Goal: Book appointment/travel/reservation

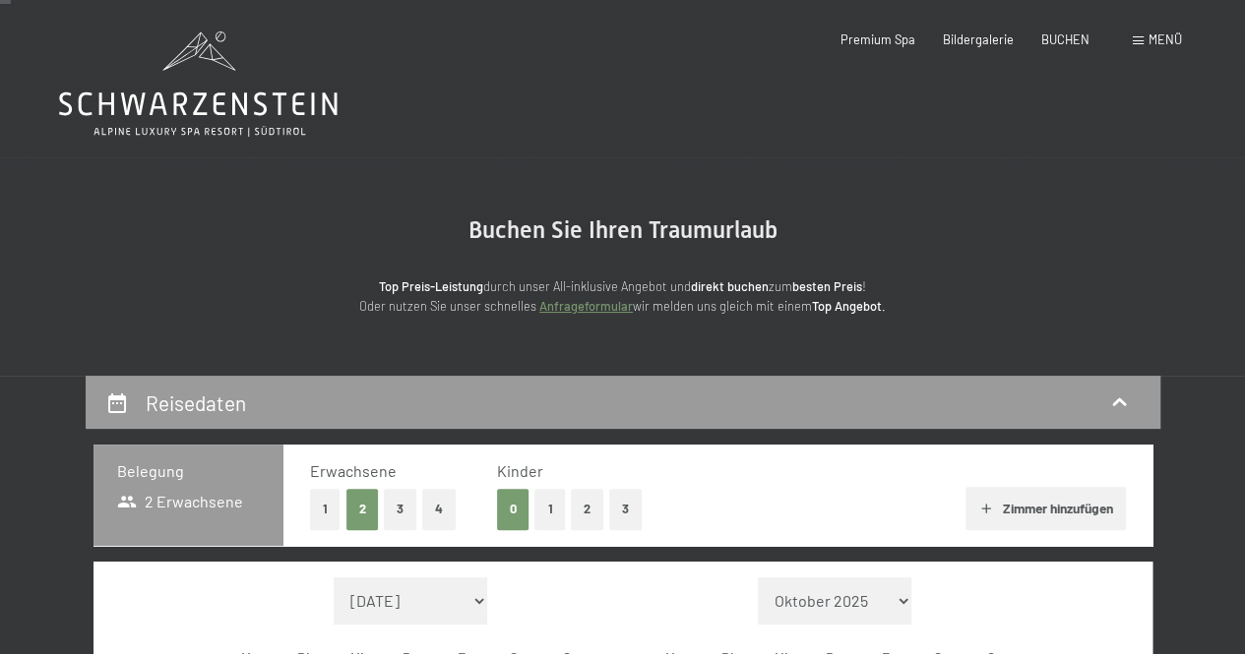
scroll to position [394, 0]
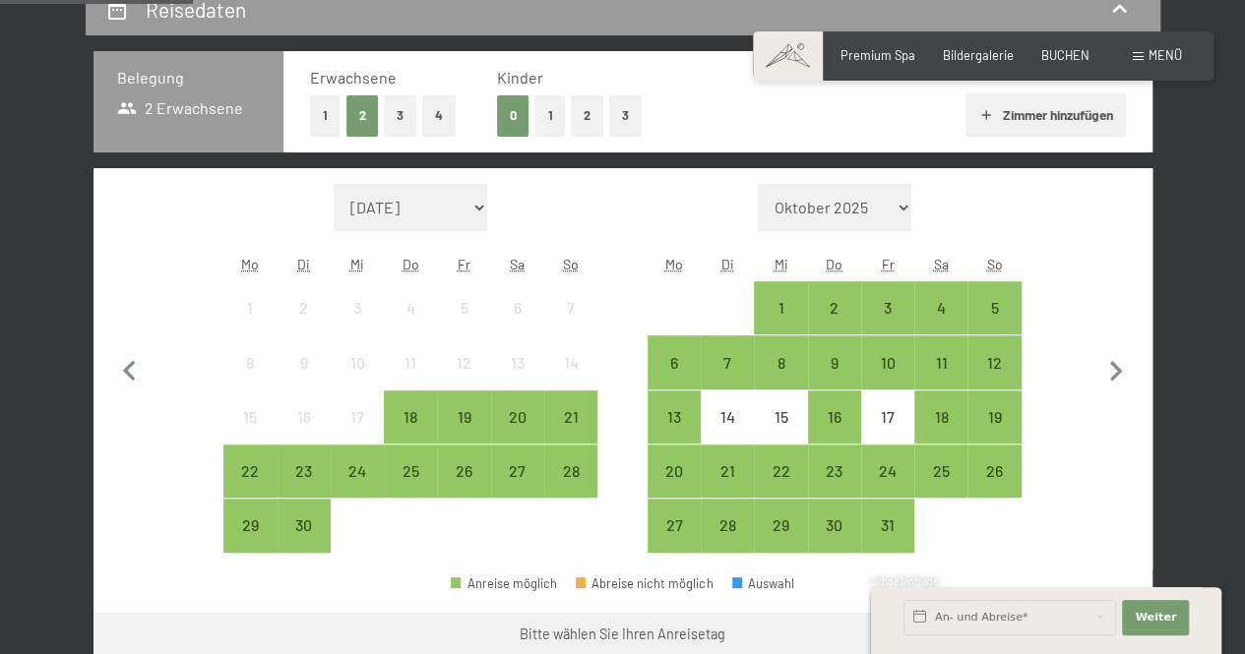
click at [392, 115] on button "3" at bounding box center [400, 115] width 32 height 40
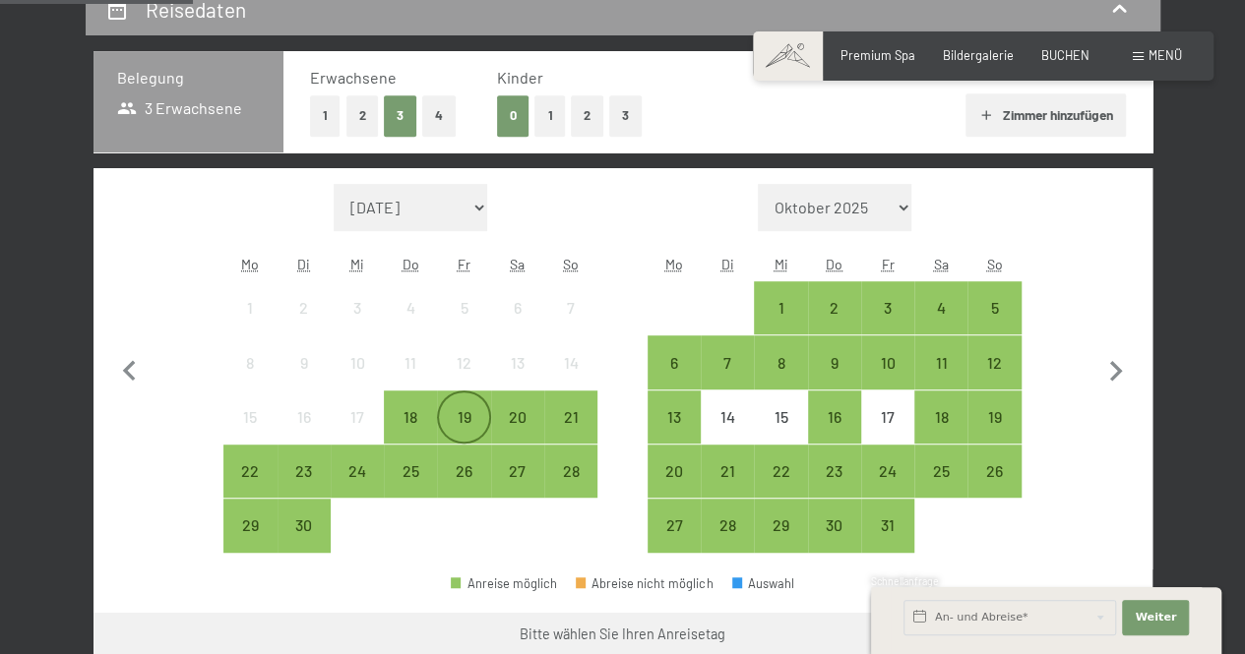
click at [464, 416] on div "19" at bounding box center [463, 433] width 49 height 49
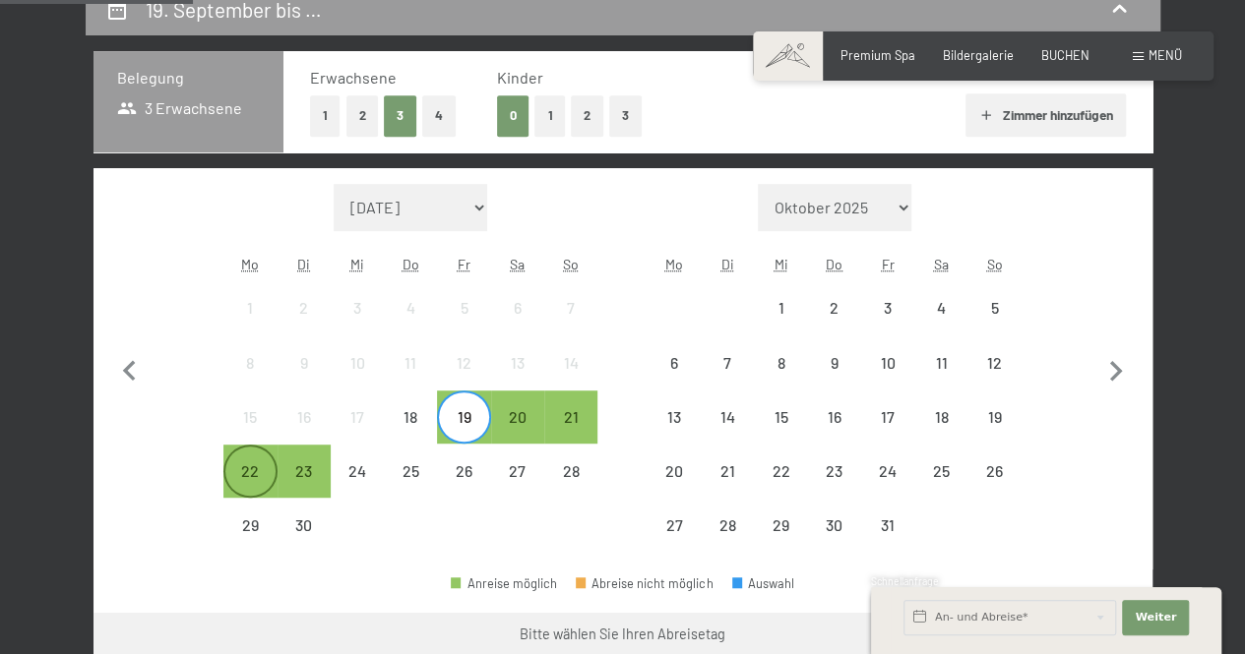
click at [266, 463] on div "22" at bounding box center [249, 487] width 49 height 49
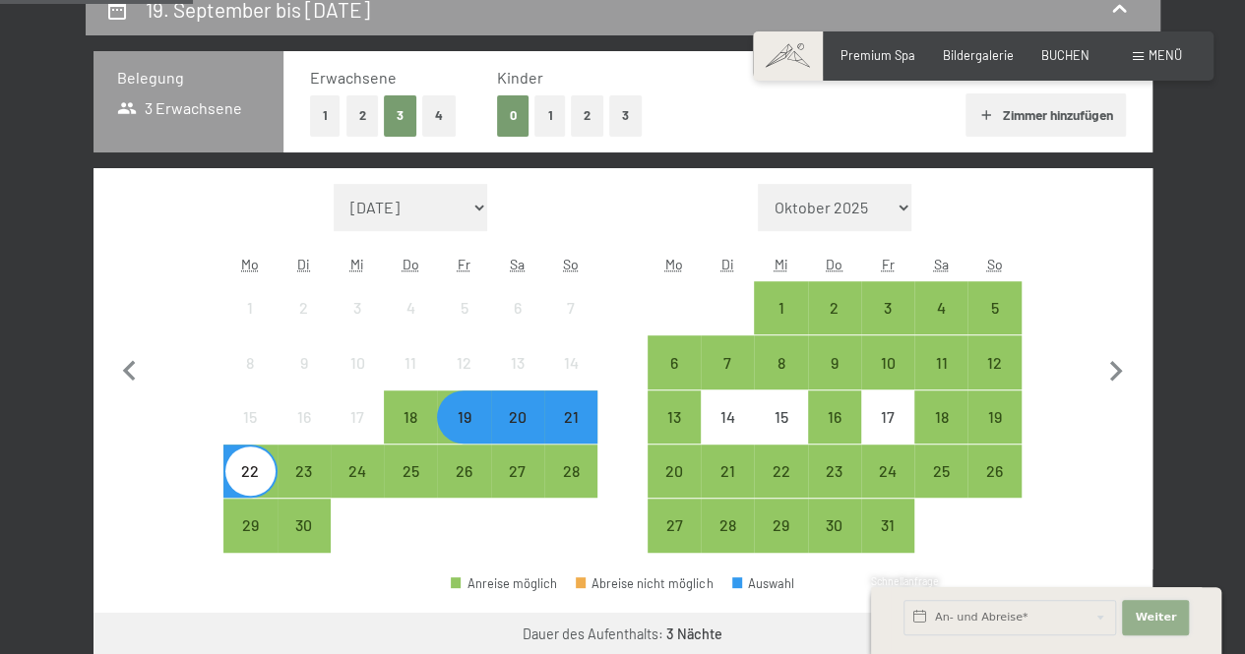
click at [1167, 620] on span "Weiter" at bounding box center [1154, 618] width 41 height 16
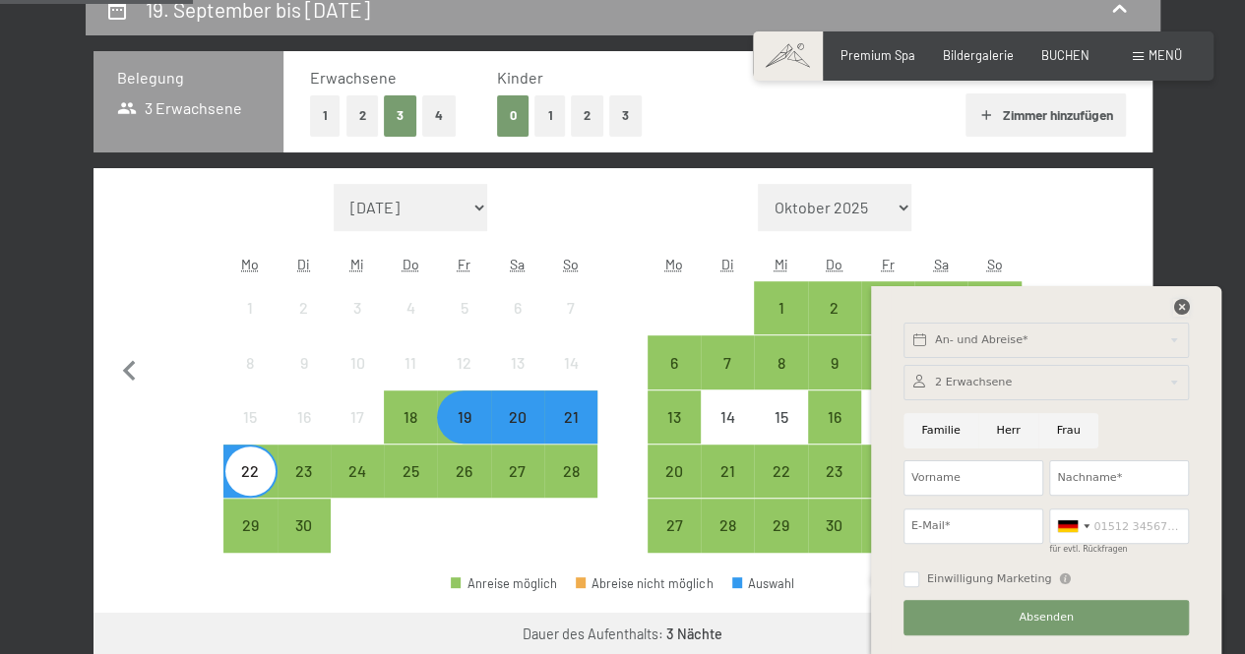
click at [1184, 306] on icon at bounding box center [1181, 307] width 16 height 16
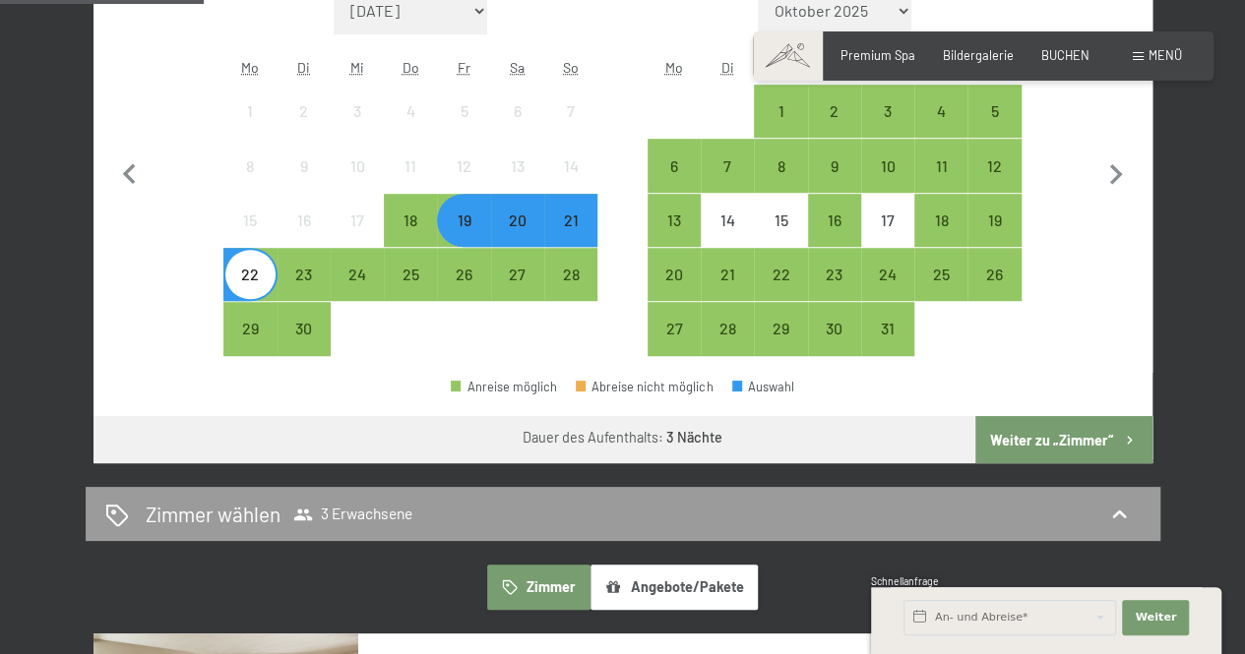
click at [1031, 438] on button "Weiter zu „Zimmer“" at bounding box center [1063, 439] width 176 height 47
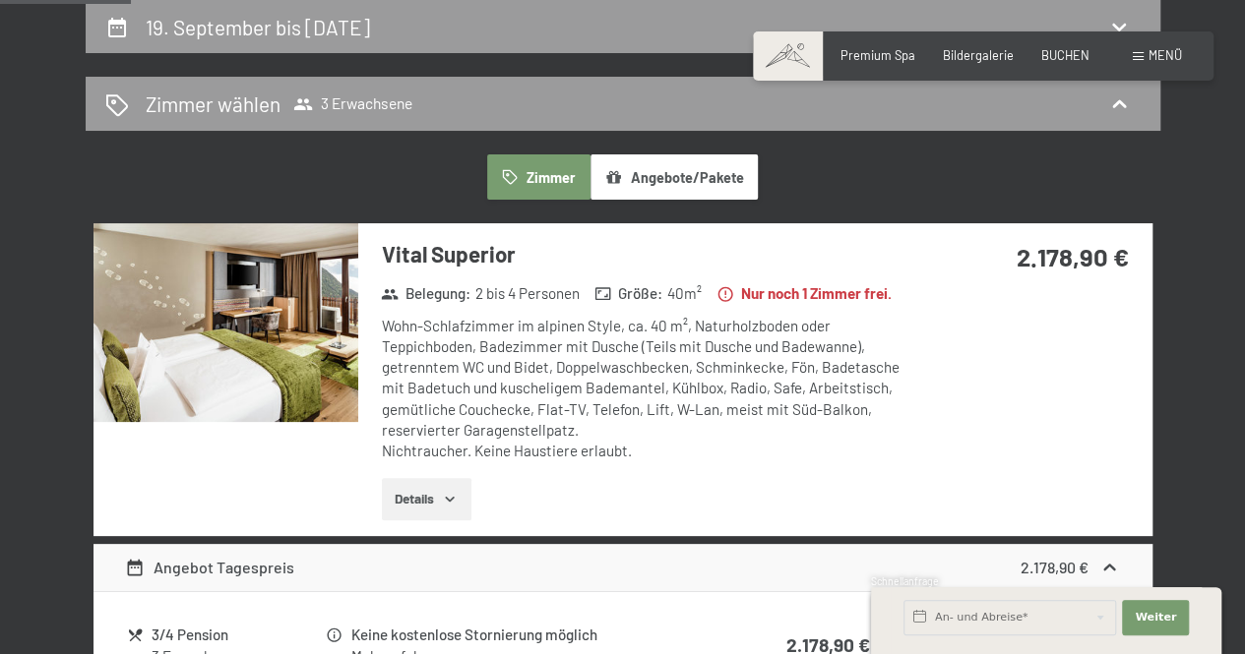
click at [300, 367] on img at bounding box center [225, 322] width 265 height 199
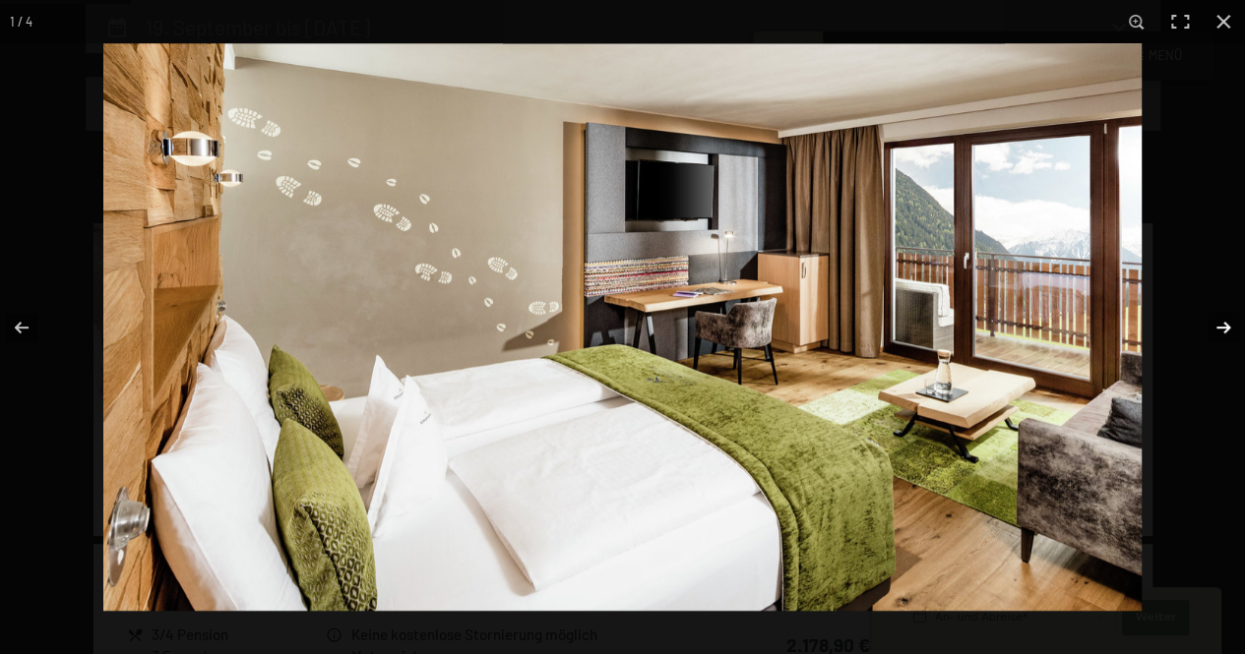
click at [1228, 324] on button "button" at bounding box center [1210, 327] width 69 height 98
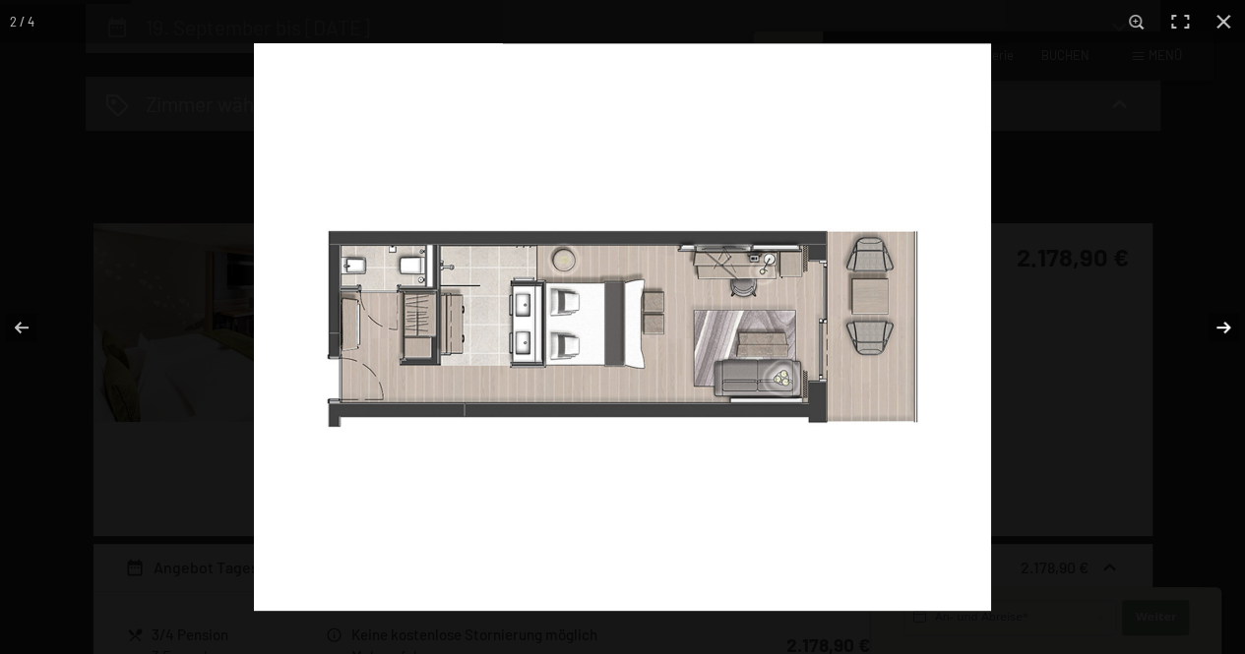
click at [1228, 324] on button "button" at bounding box center [1210, 327] width 69 height 98
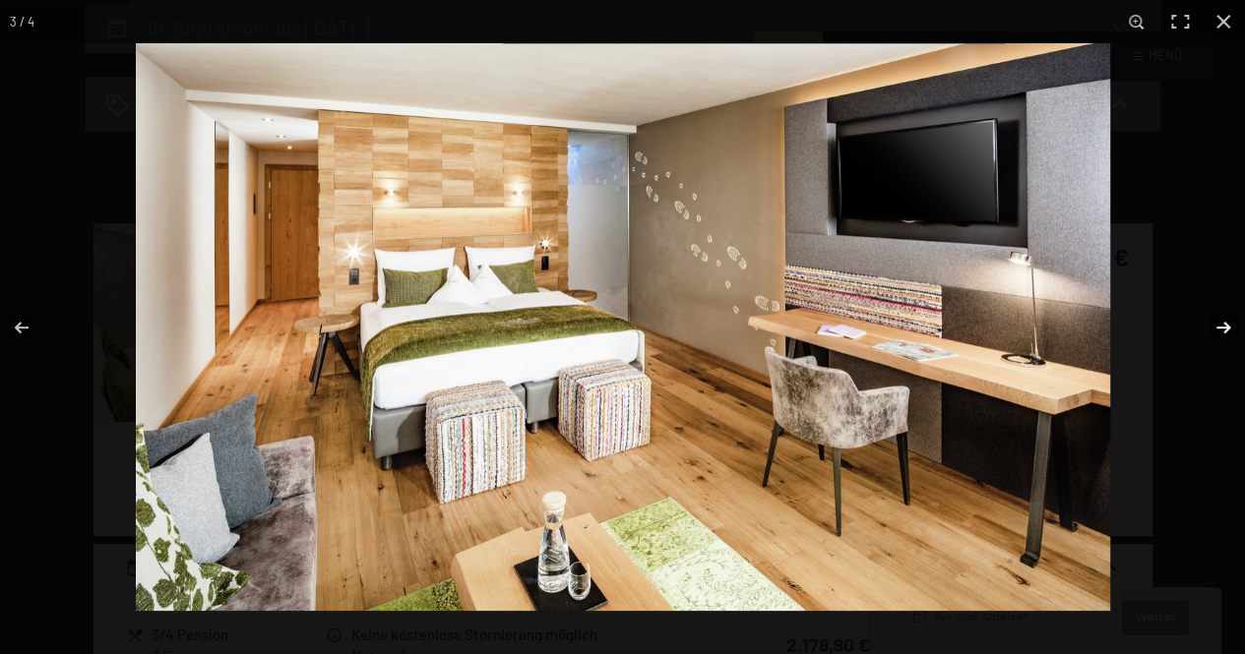
click at [1228, 324] on button "button" at bounding box center [1210, 327] width 69 height 98
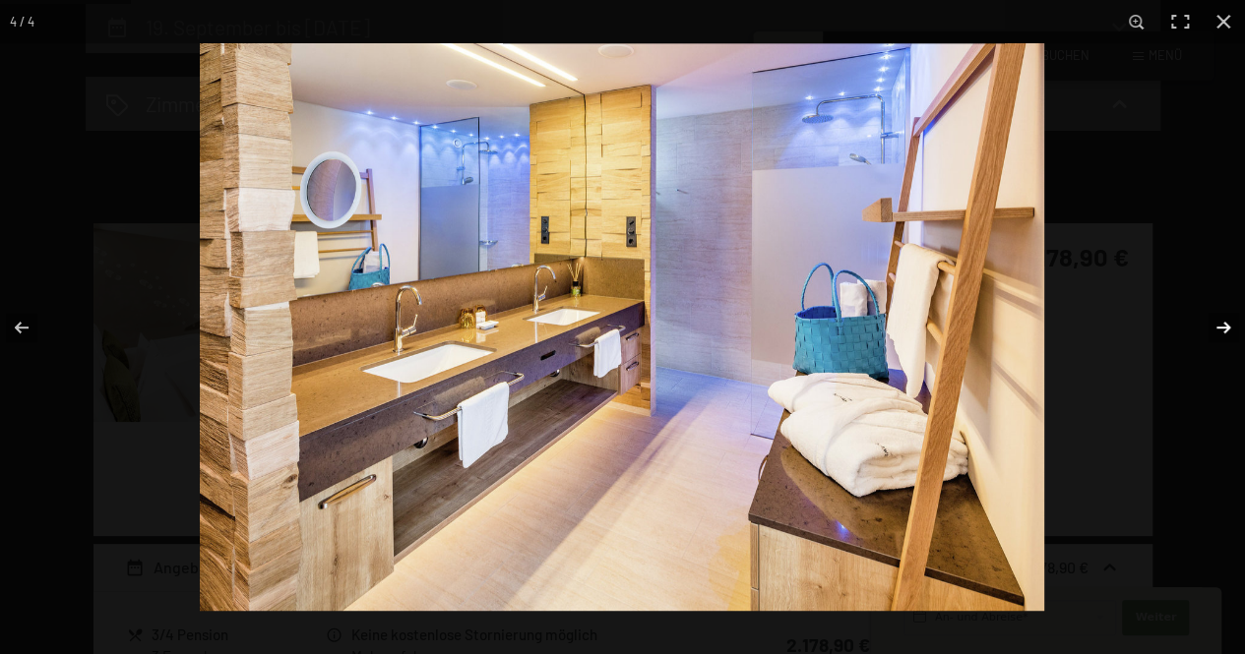
click at [1228, 324] on button "button" at bounding box center [1210, 327] width 69 height 98
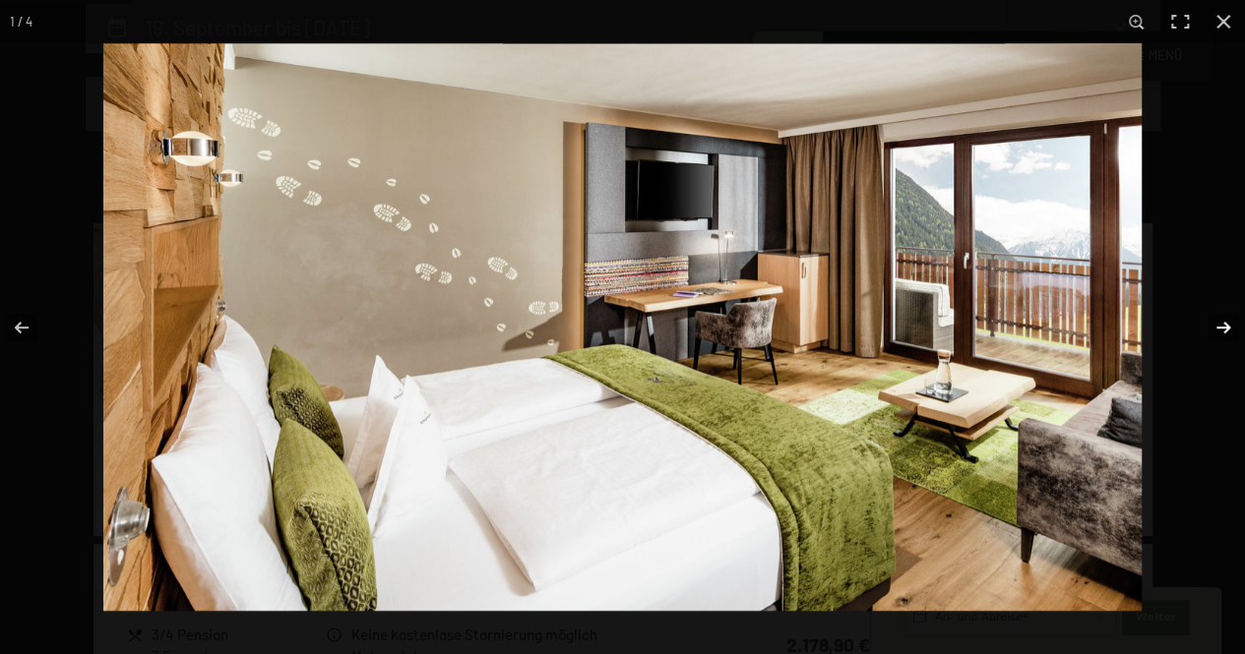
click at [1228, 322] on button "button" at bounding box center [1210, 327] width 69 height 98
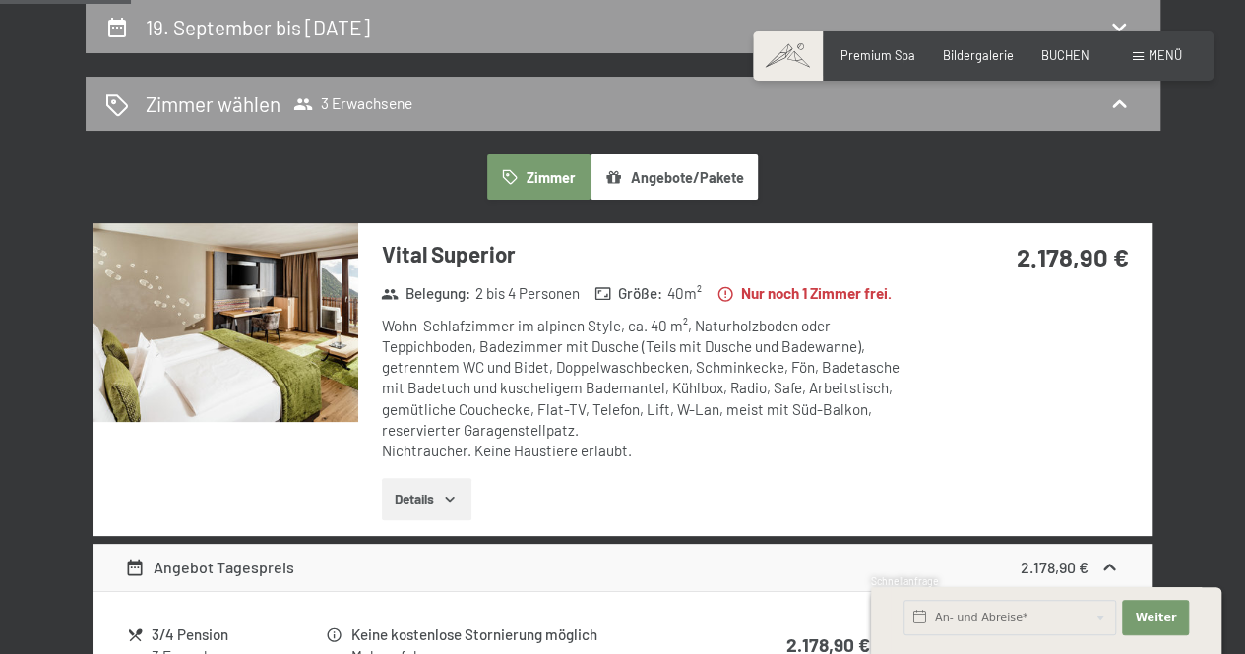
click at [0, 0] on button "button" at bounding box center [0, 0] width 0 height 0
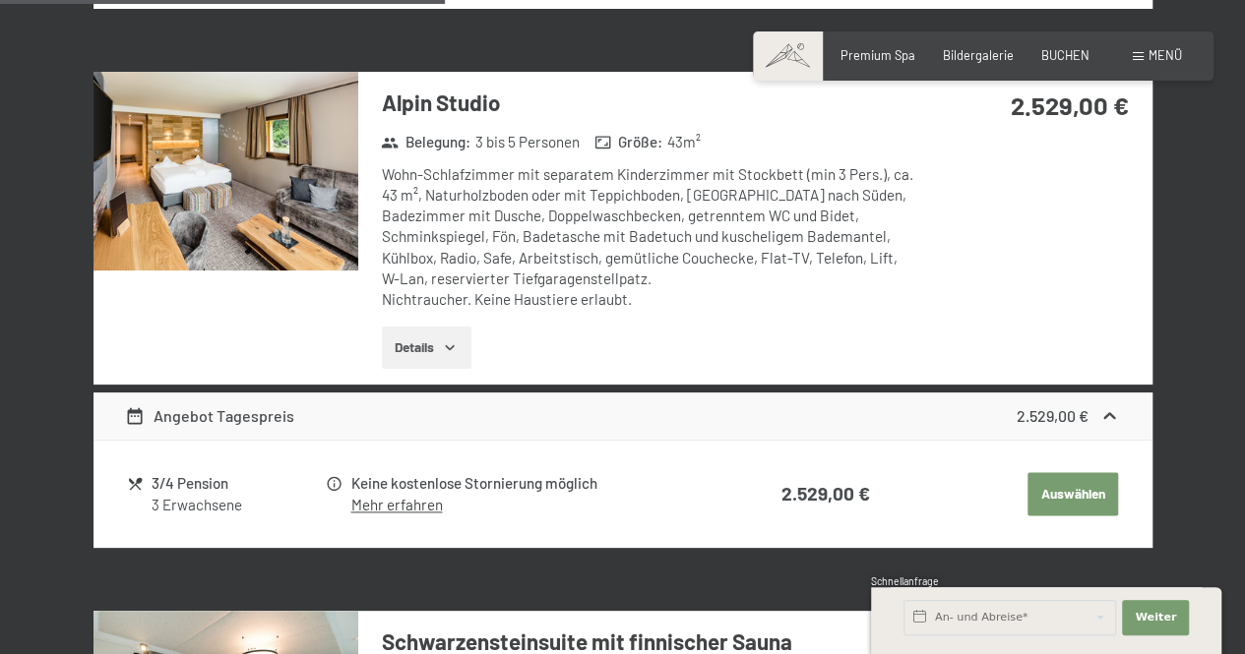
scroll to position [1064, 0]
